Goal: Use online tool/utility: Use online tool/utility

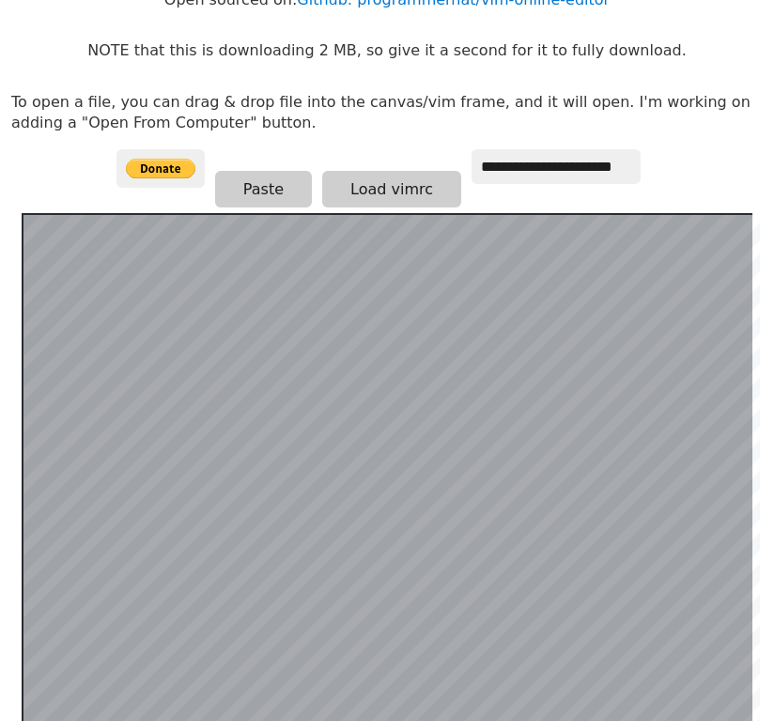
scroll to position [178, 0]
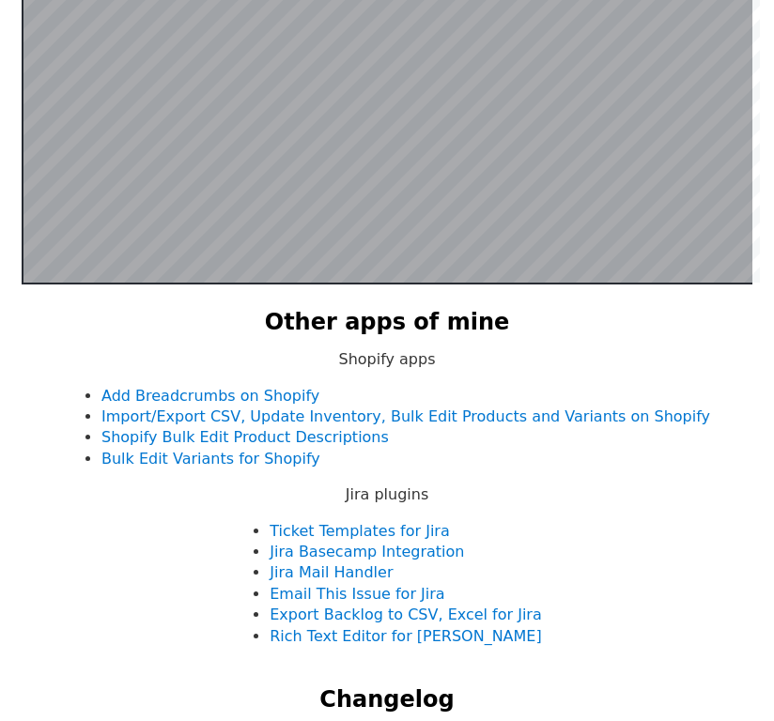
scroll to position [365, 0]
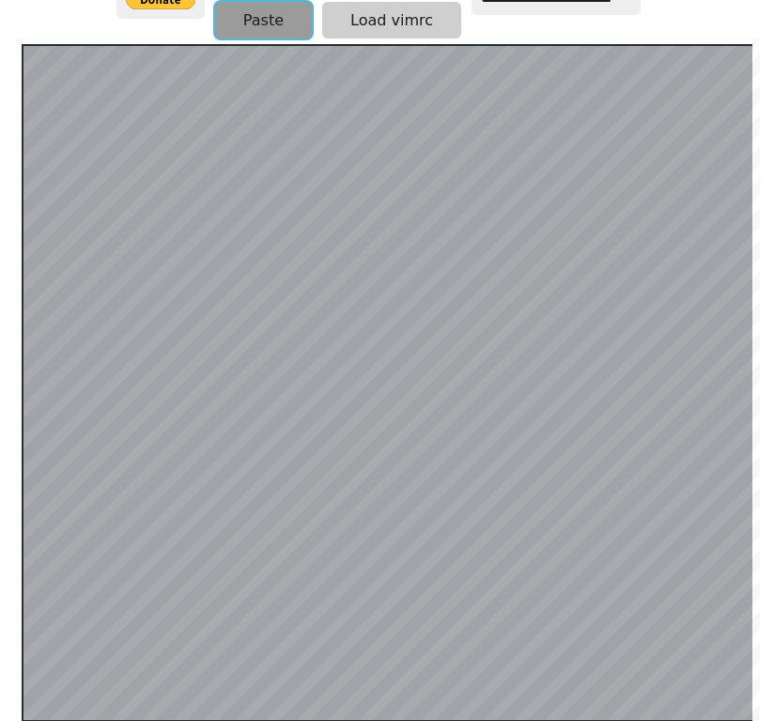
click at [252, 29] on button "Paste" at bounding box center [263, 20] width 97 height 37
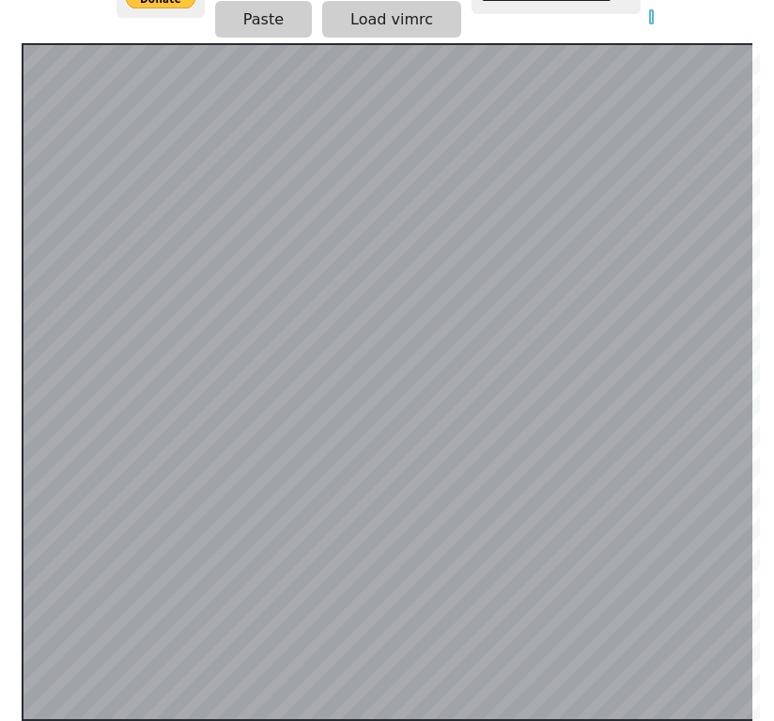
scroll to position [365, 0]
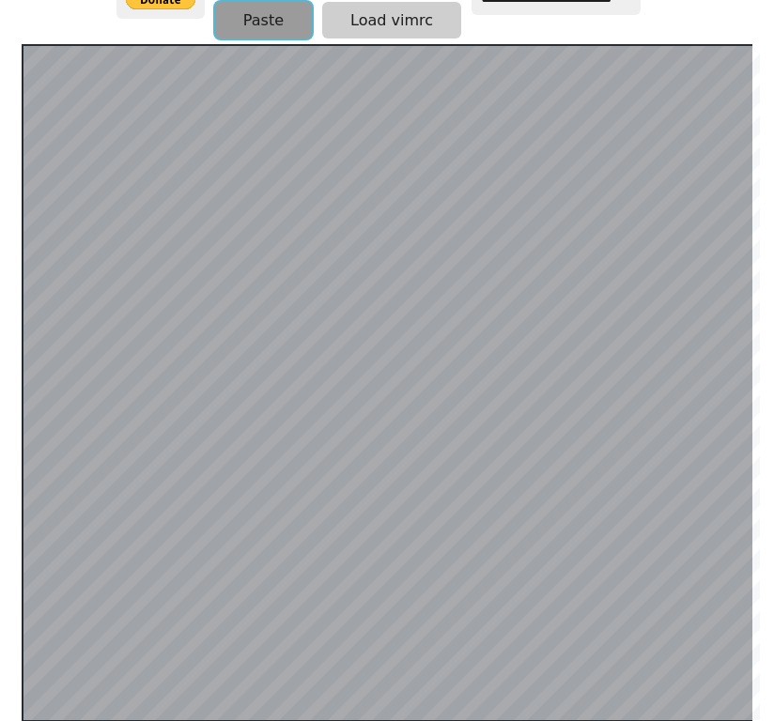
click at [282, 9] on button "Paste" at bounding box center [263, 20] width 97 height 37
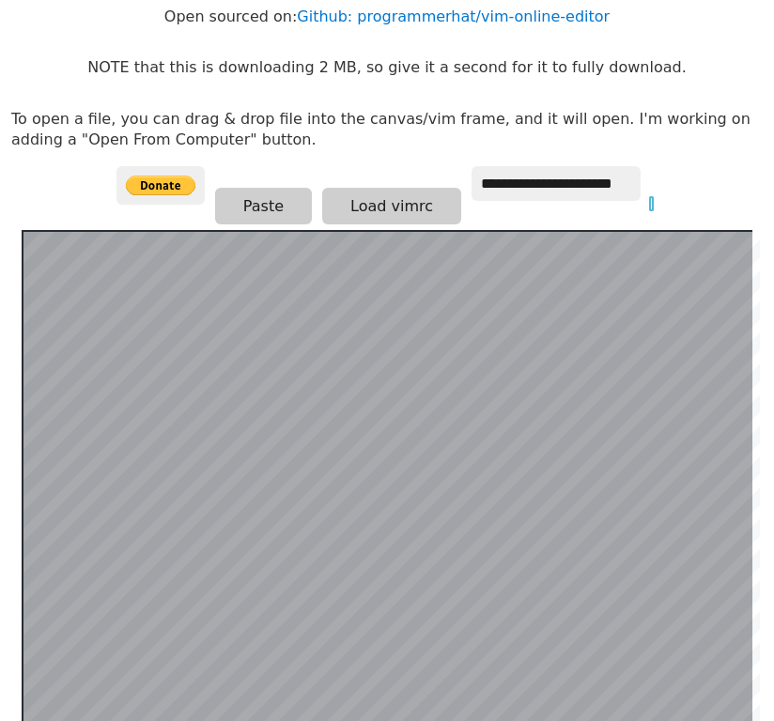
scroll to position [178, 0]
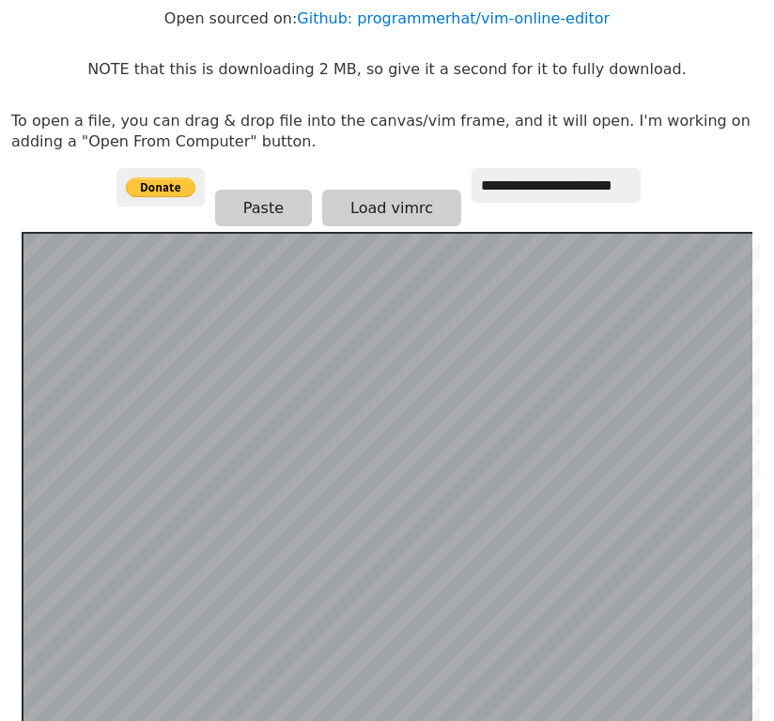
click at [773, 361] on html "**********" at bounding box center [387, 201] width 774 height 759
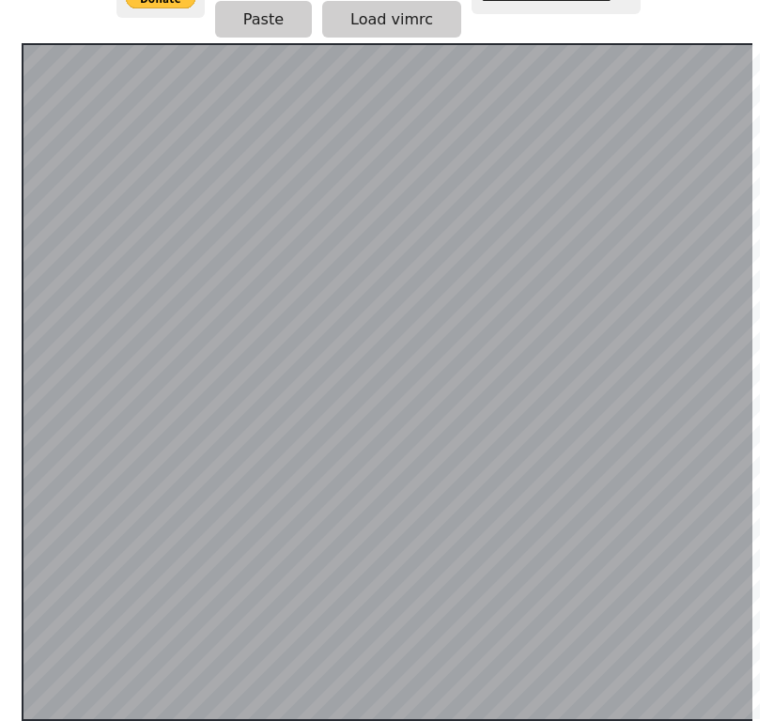
scroll to position [365, 0]
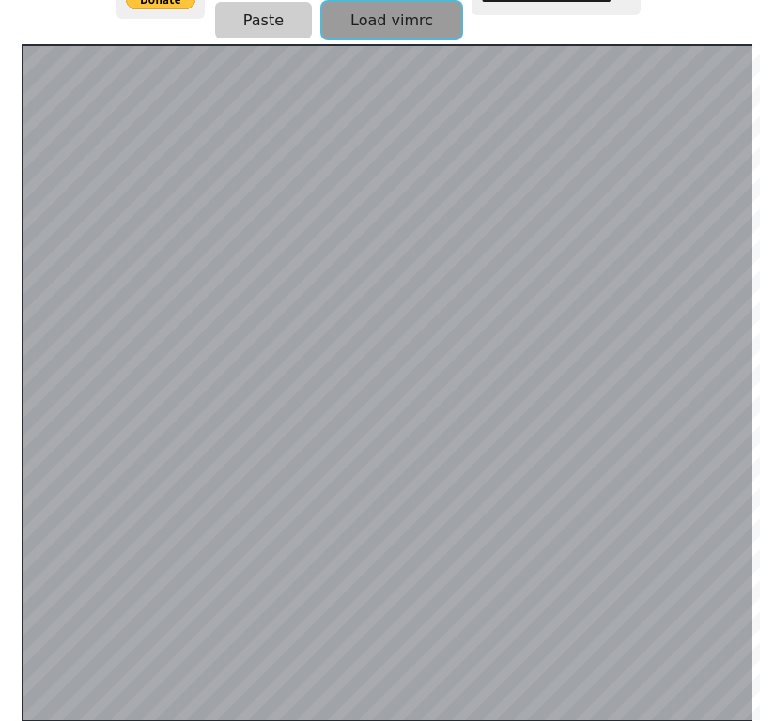
click at [403, 16] on button "Load vimrc" at bounding box center [391, 20] width 139 height 37
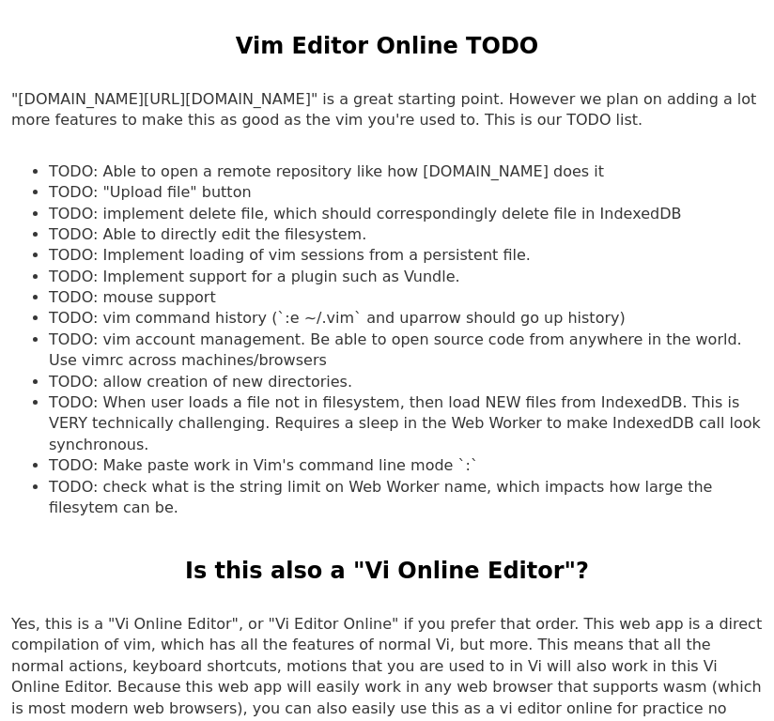
scroll to position [1962, 0]
